Goal: Transaction & Acquisition: Obtain resource

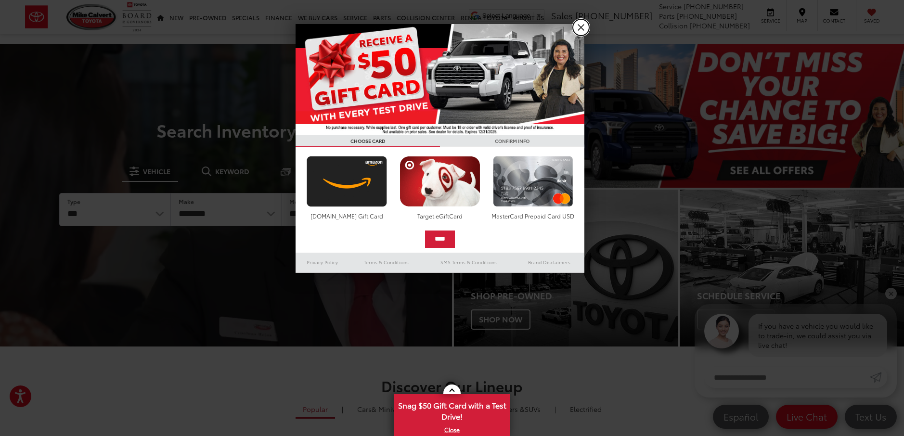
click at [580, 26] on link "X" at bounding box center [581, 27] width 16 height 16
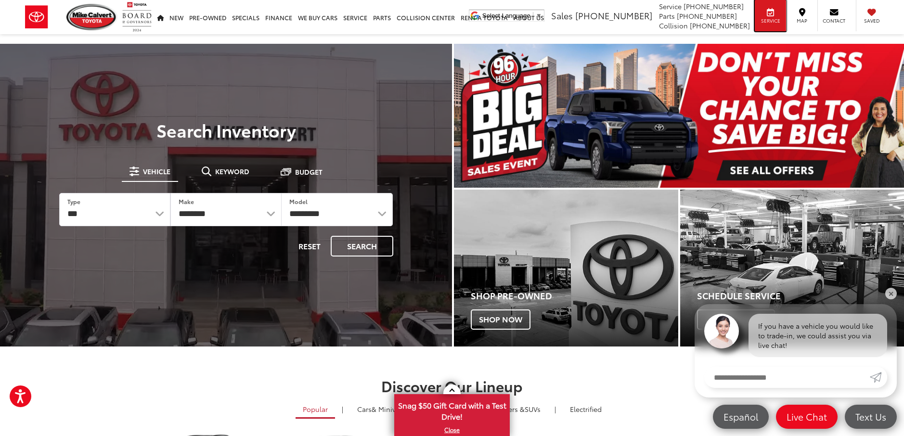
click at [770, 12] on icon at bounding box center [770, 12] width 7 height 0
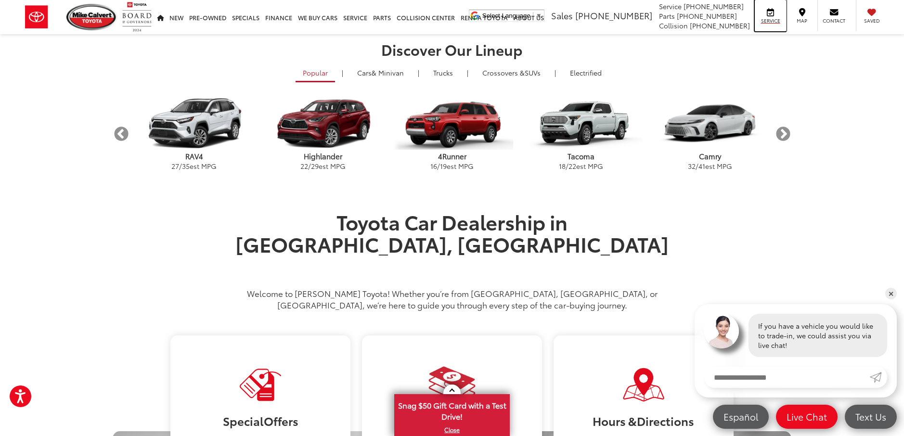
scroll to position [530, 0]
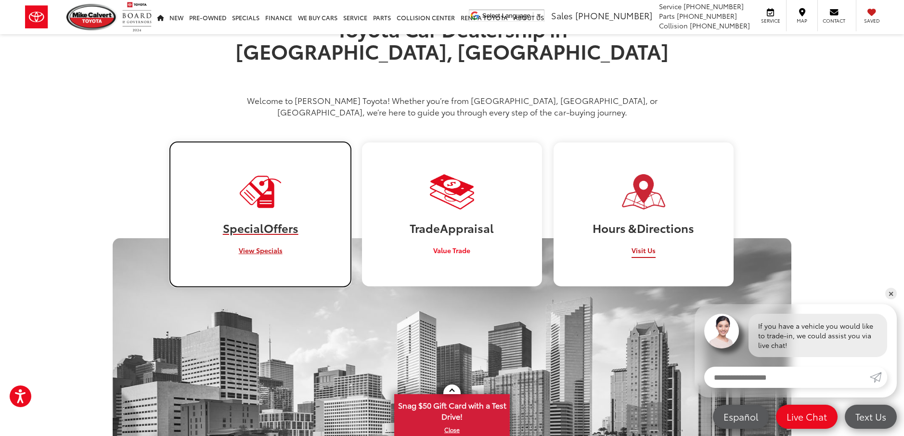
drag, startPoint x: 263, startPoint y: 229, endPoint x: 604, endPoint y: 182, distance: 344.7
click at [264, 246] on span "View Specials" at bounding box center [261, 251] width 44 height 10
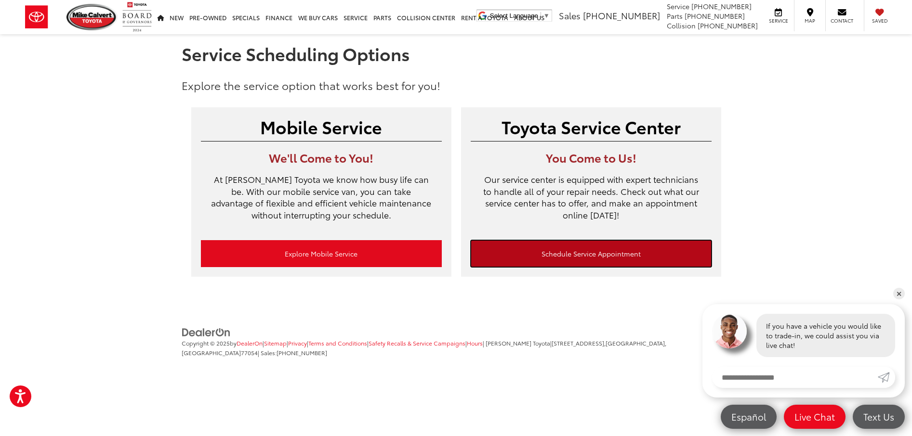
click at [590, 251] on link "Schedule Service Appointment" at bounding box center [591, 253] width 241 height 27
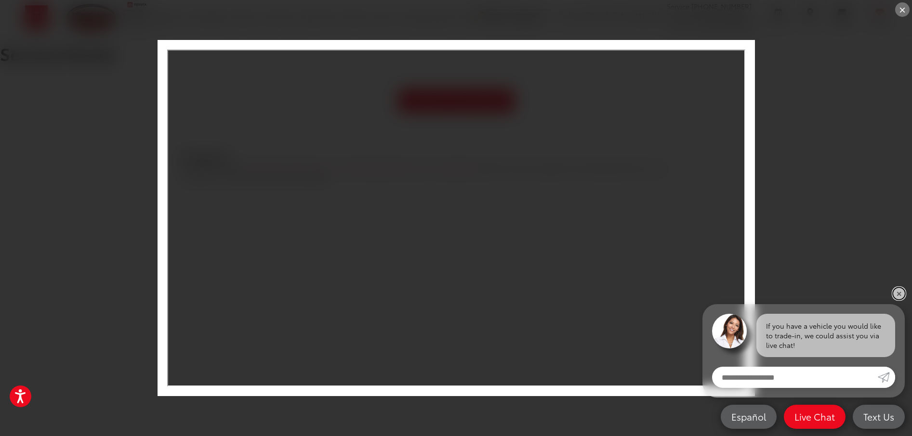
click at [897, 290] on link "✕" at bounding box center [899, 294] width 12 height 12
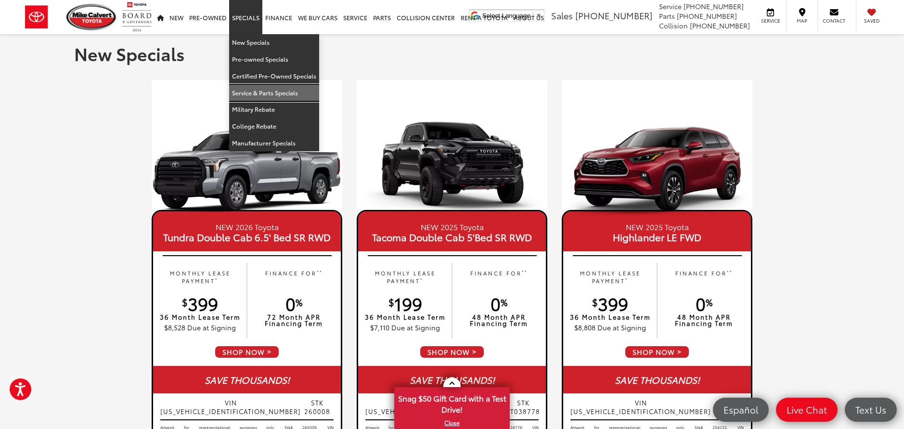
click at [256, 90] on link "Service & Parts Specials" at bounding box center [274, 93] width 90 height 17
